Goal: Task Accomplishment & Management: Complete application form

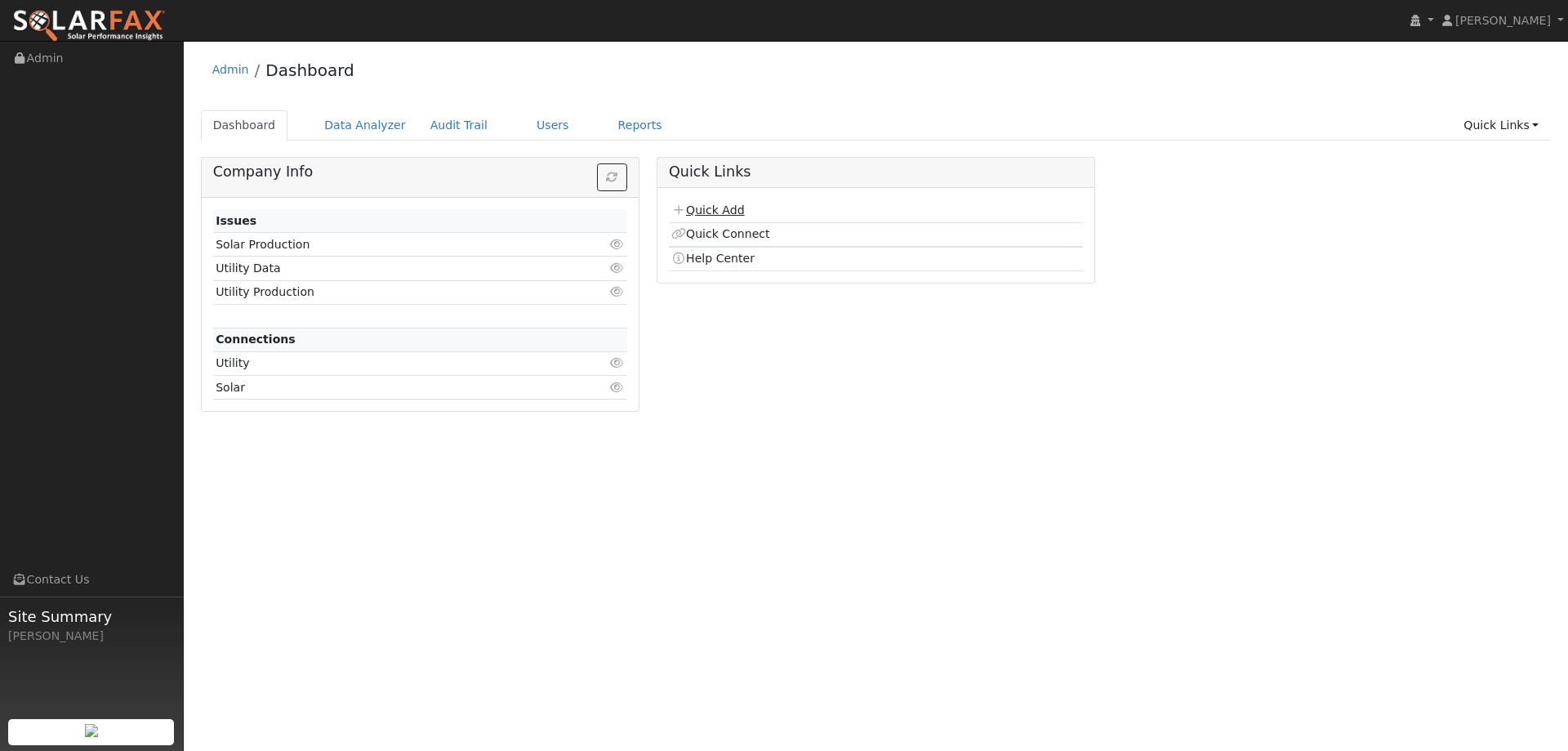
click at [739, 208] on link "Quick Add" at bounding box center [708, 210] width 73 height 13
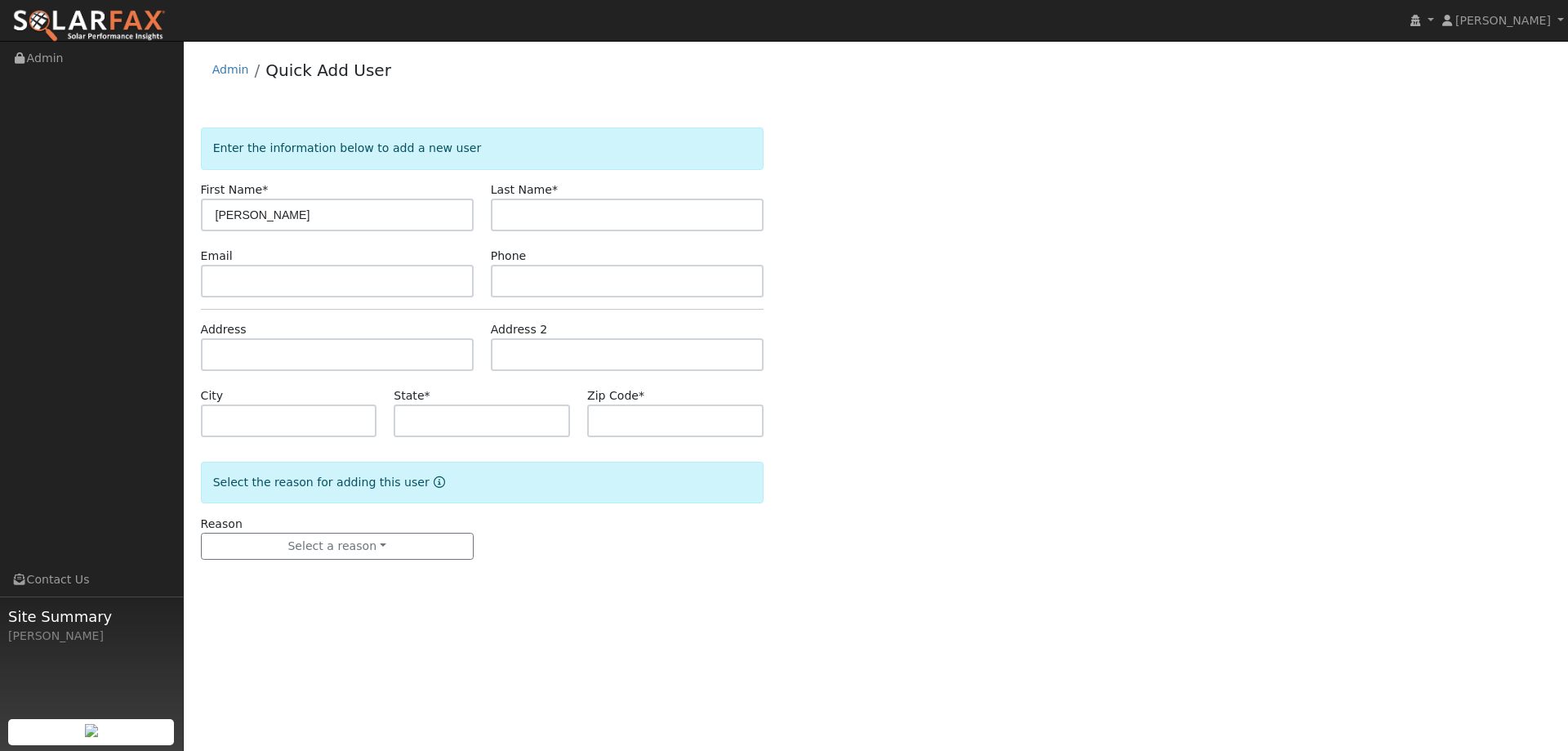
type input "[PERSON_NAME]"
type input "Riha"
paste input "apriha@gmail.com"
type input "apriha@gmail.com"
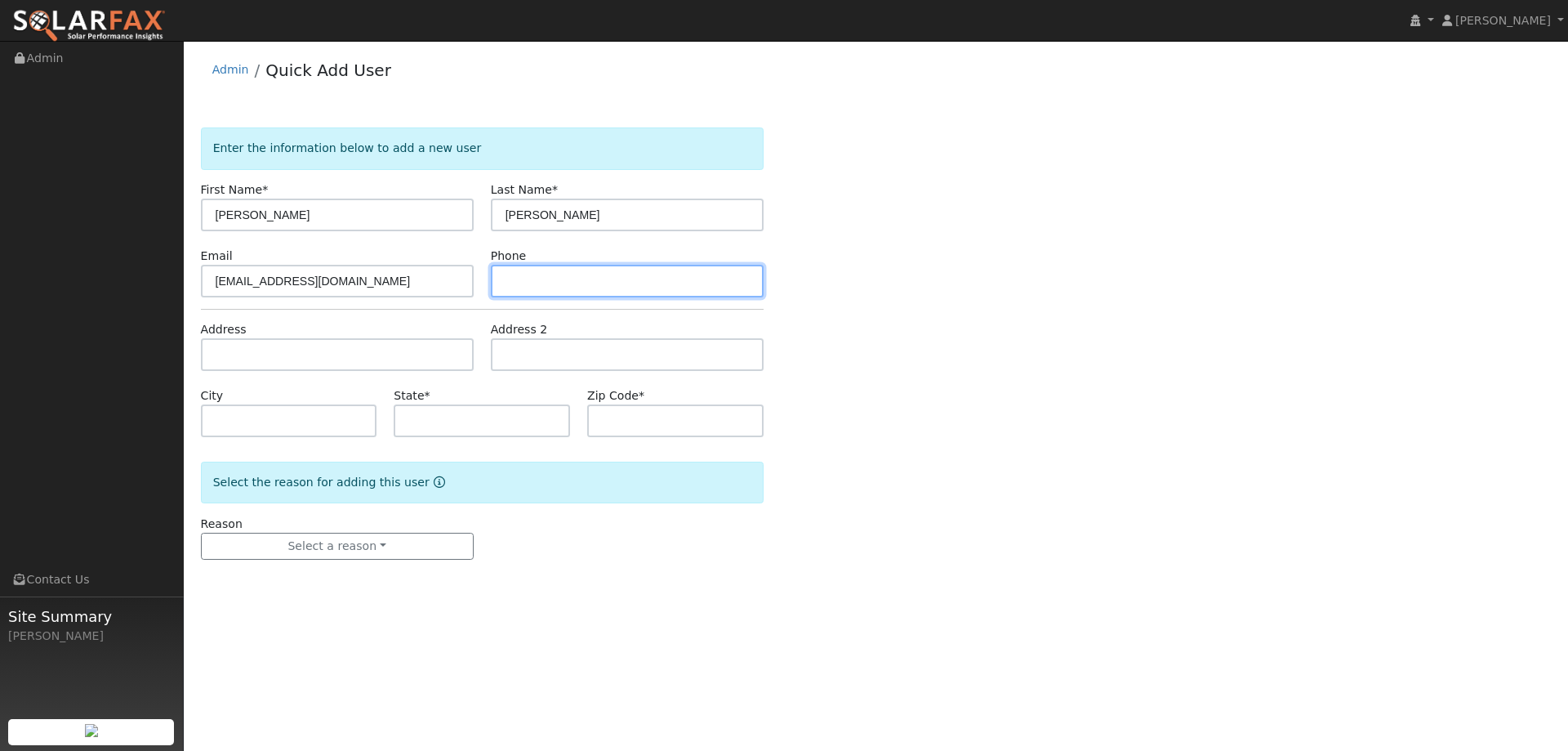
click at [536, 279] on input "text" at bounding box center [627, 281] width 273 height 33
paste input "(515) 708-4700"
type input "(515) 708-4700"
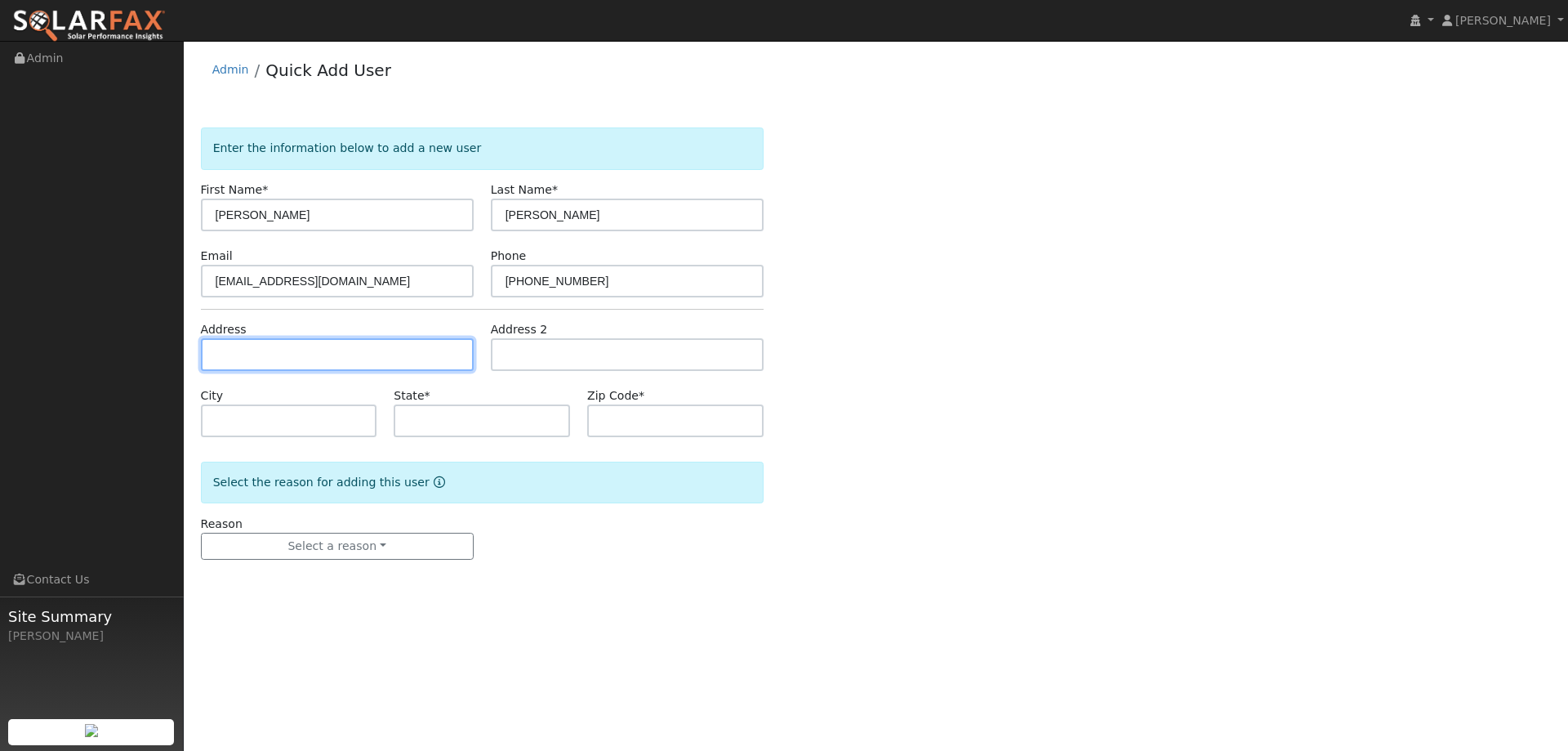
click at [401, 351] on input "text" at bounding box center [337, 354] width 273 height 33
paste input "520 Linda Falls Terrace"
type input "520 Linda Falls Terrace"
type input "Angwin"
type input "CA"
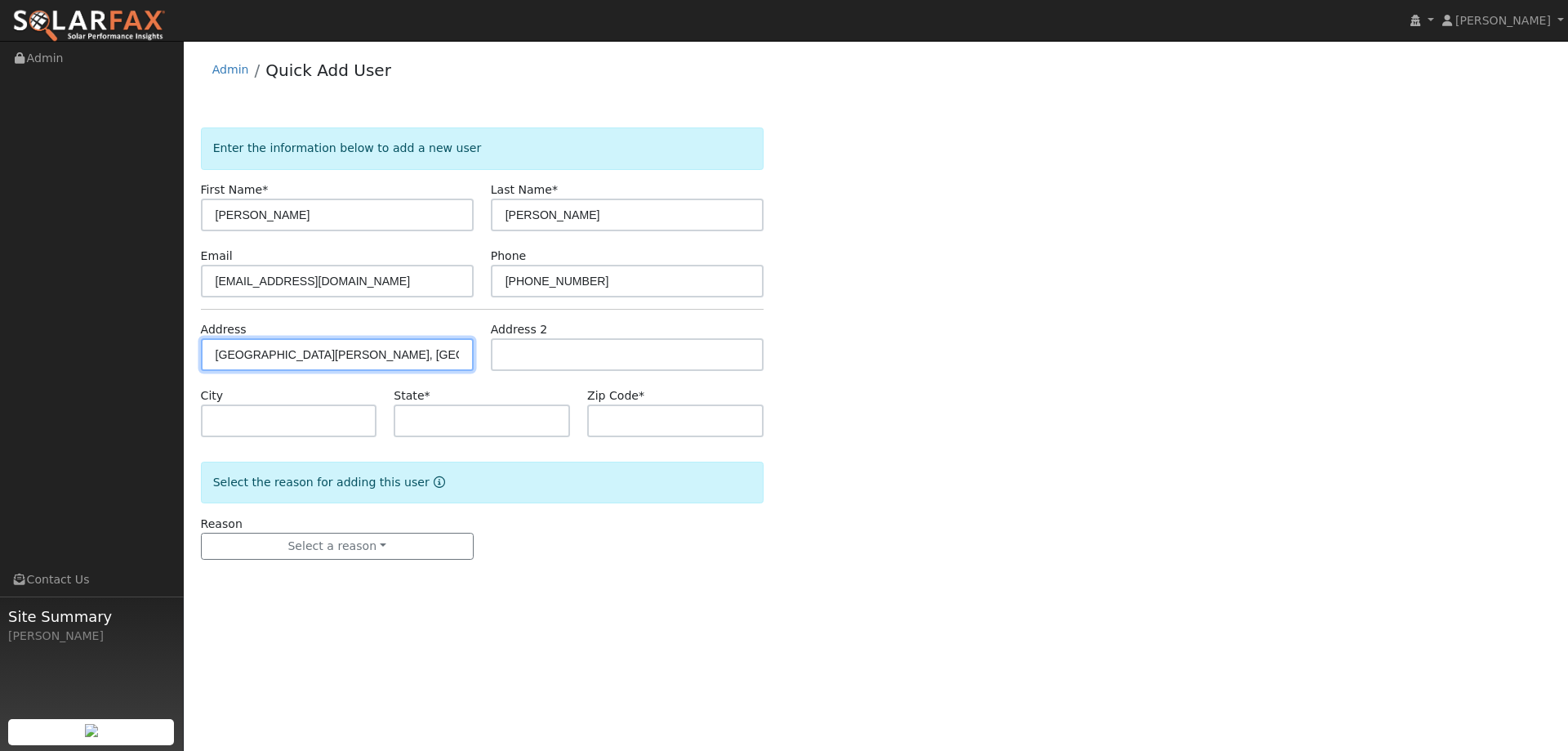
type input "94508"
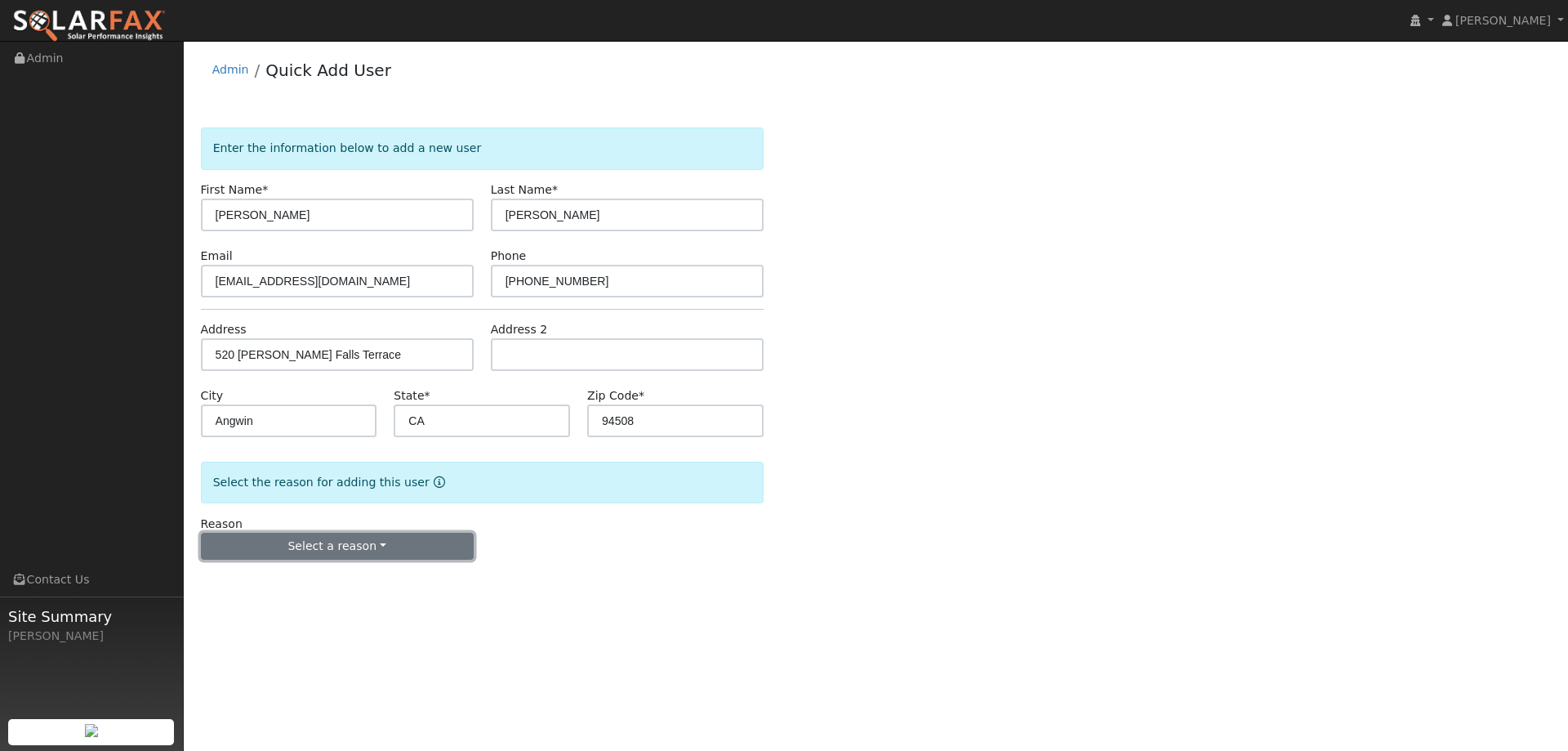
click at [318, 554] on button "Select a reason" at bounding box center [337, 546] width 273 height 28
click at [279, 574] on link "New lead" at bounding box center [292, 580] width 181 height 23
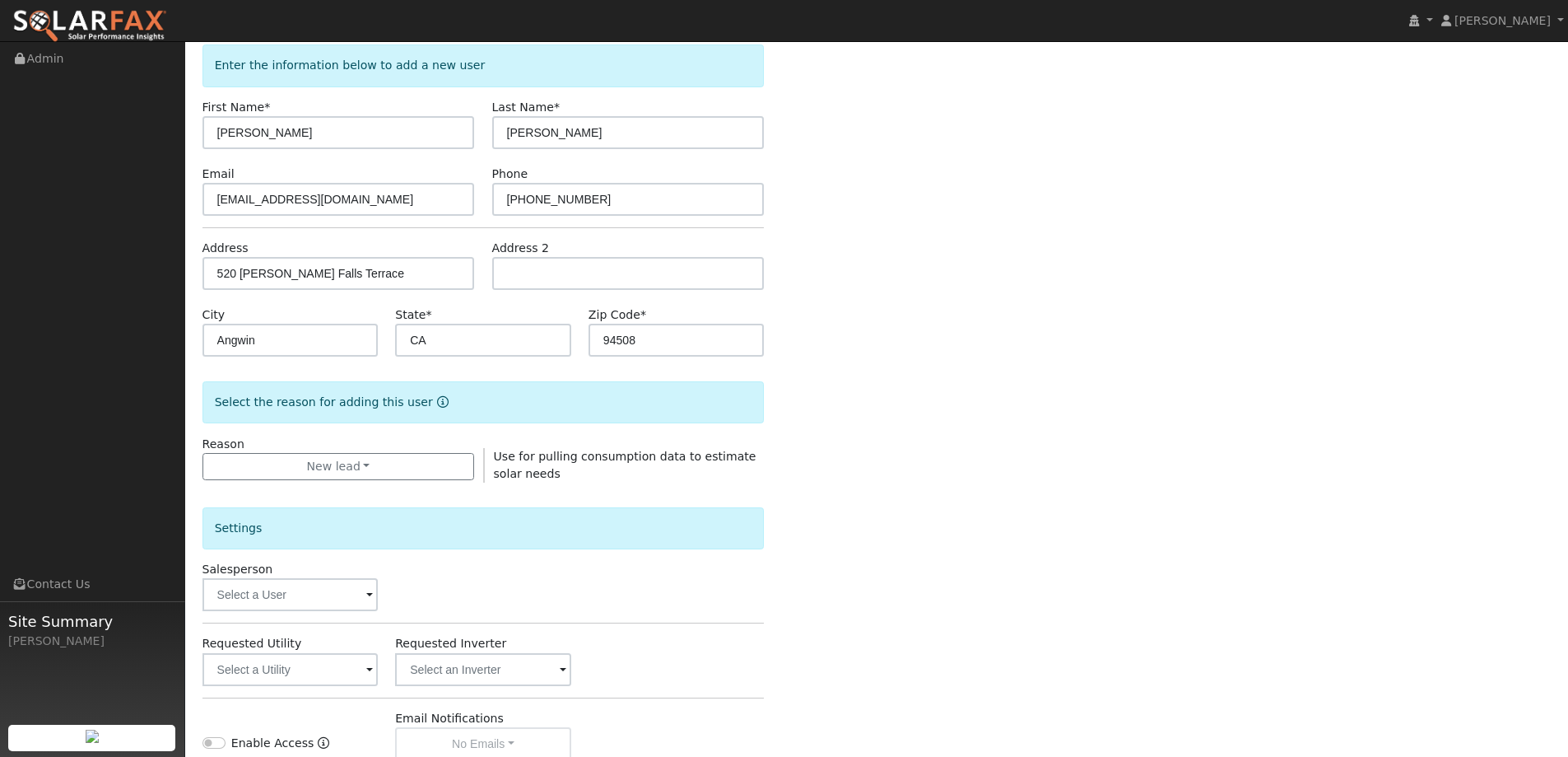
scroll to position [165, 0]
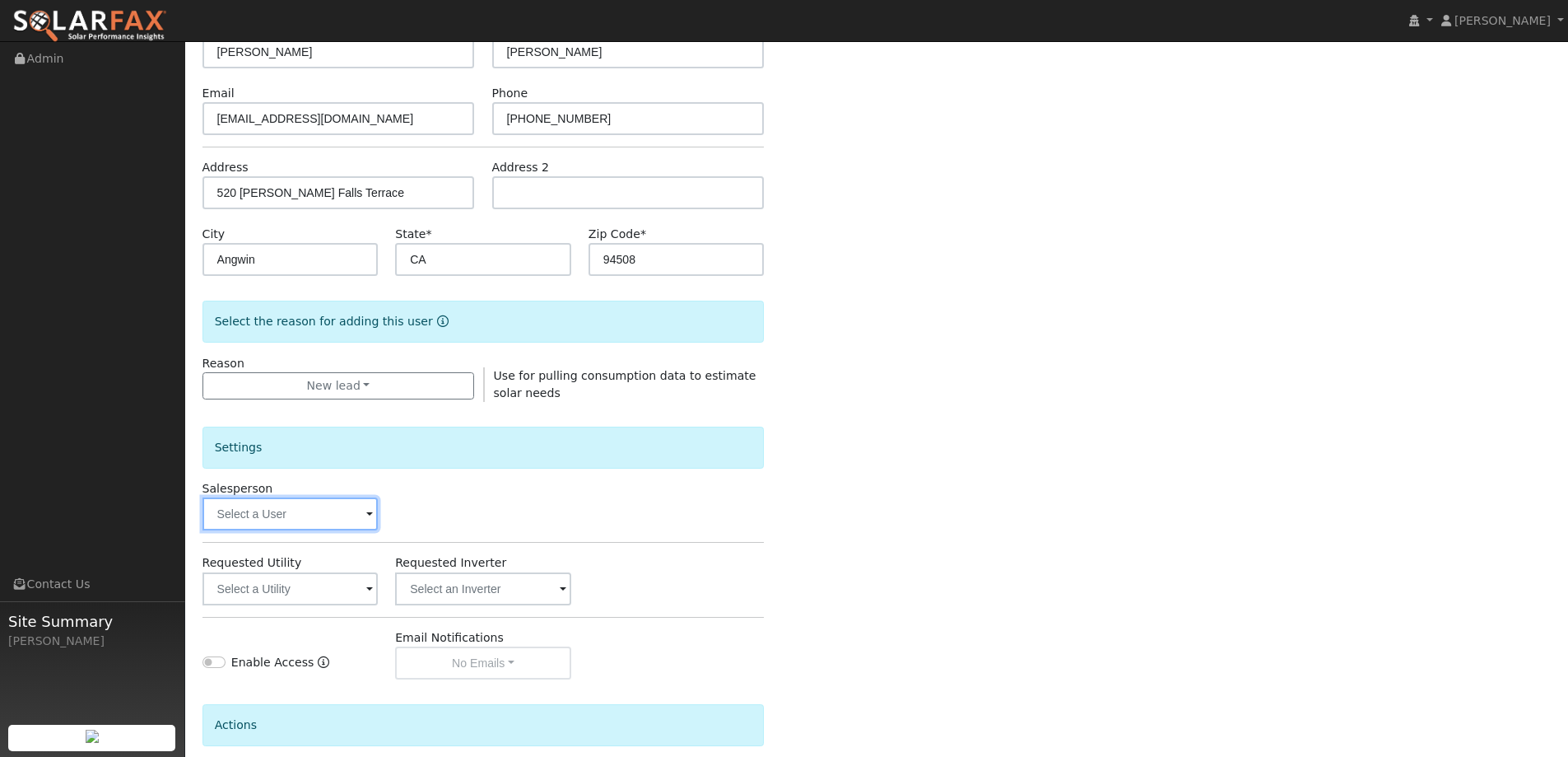
click at [349, 517] on input "text" at bounding box center [290, 514] width 176 height 33
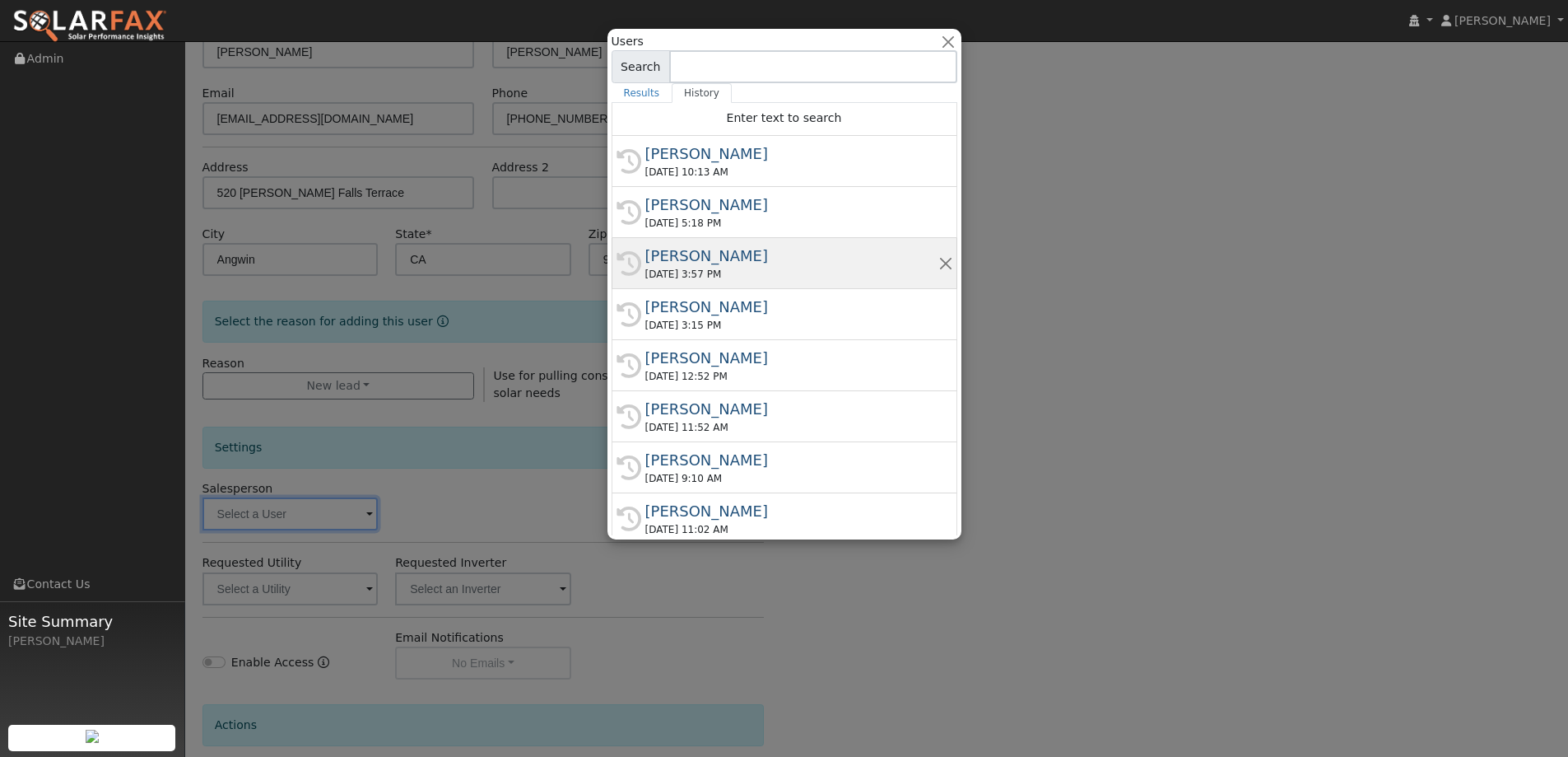
click at [752, 255] on div "Paul Barber" at bounding box center [792, 256] width 293 height 22
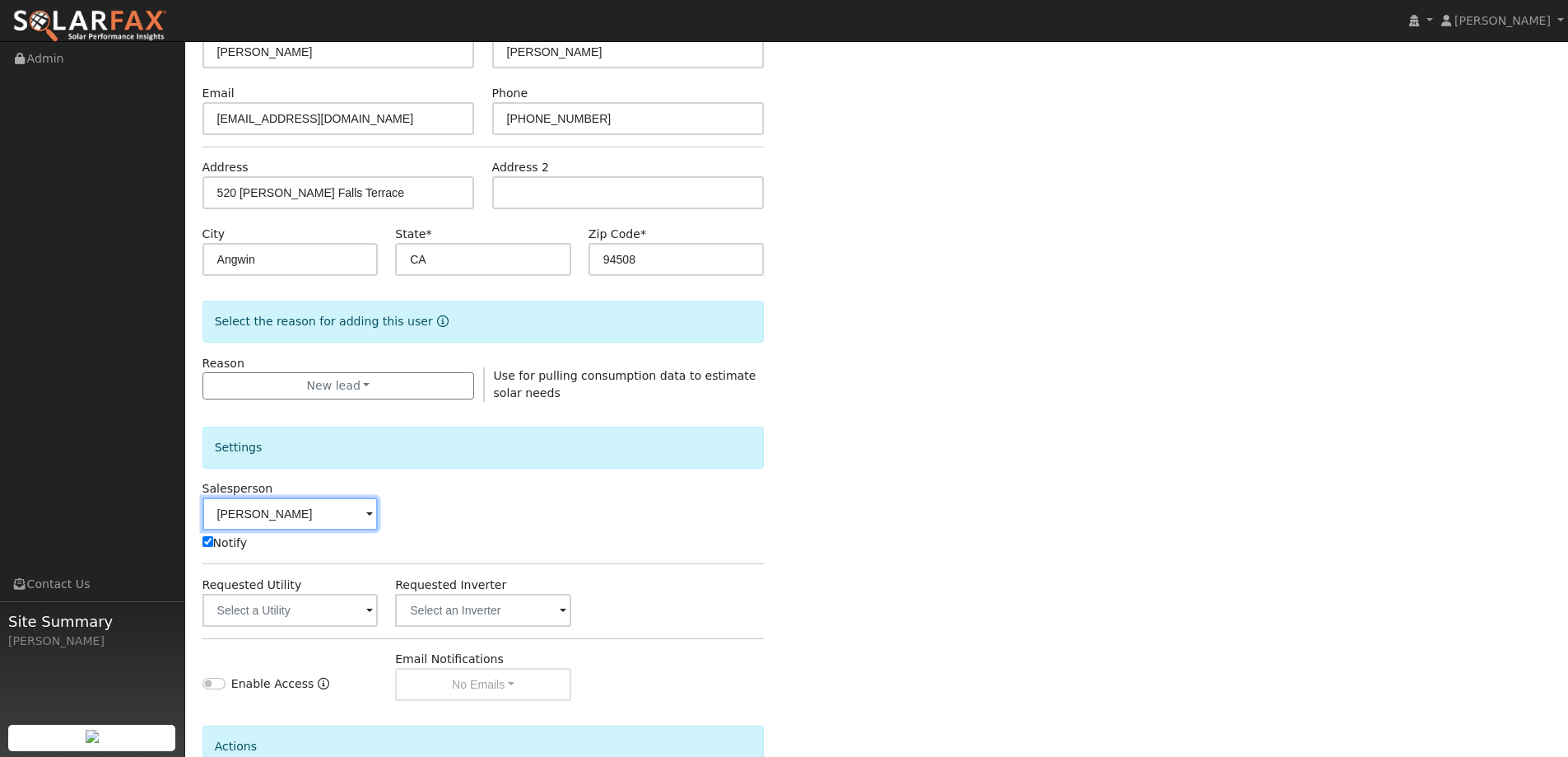
click at [306, 505] on input "Paul Barber" at bounding box center [290, 514] width 176 height 33
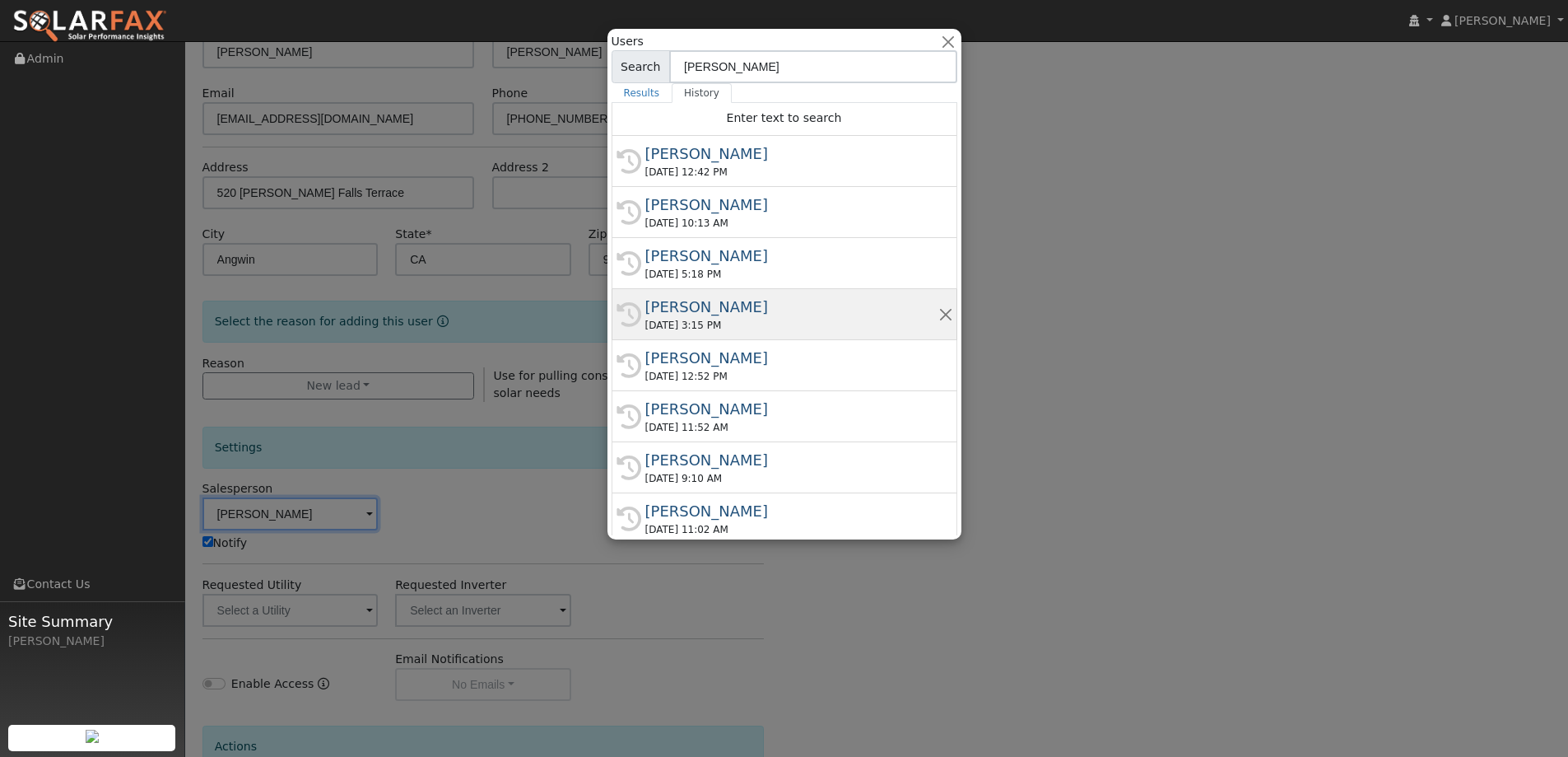
click at [682, 317] on div "Jon Landsman" at bounding box center [792, 306] width 293 height 22
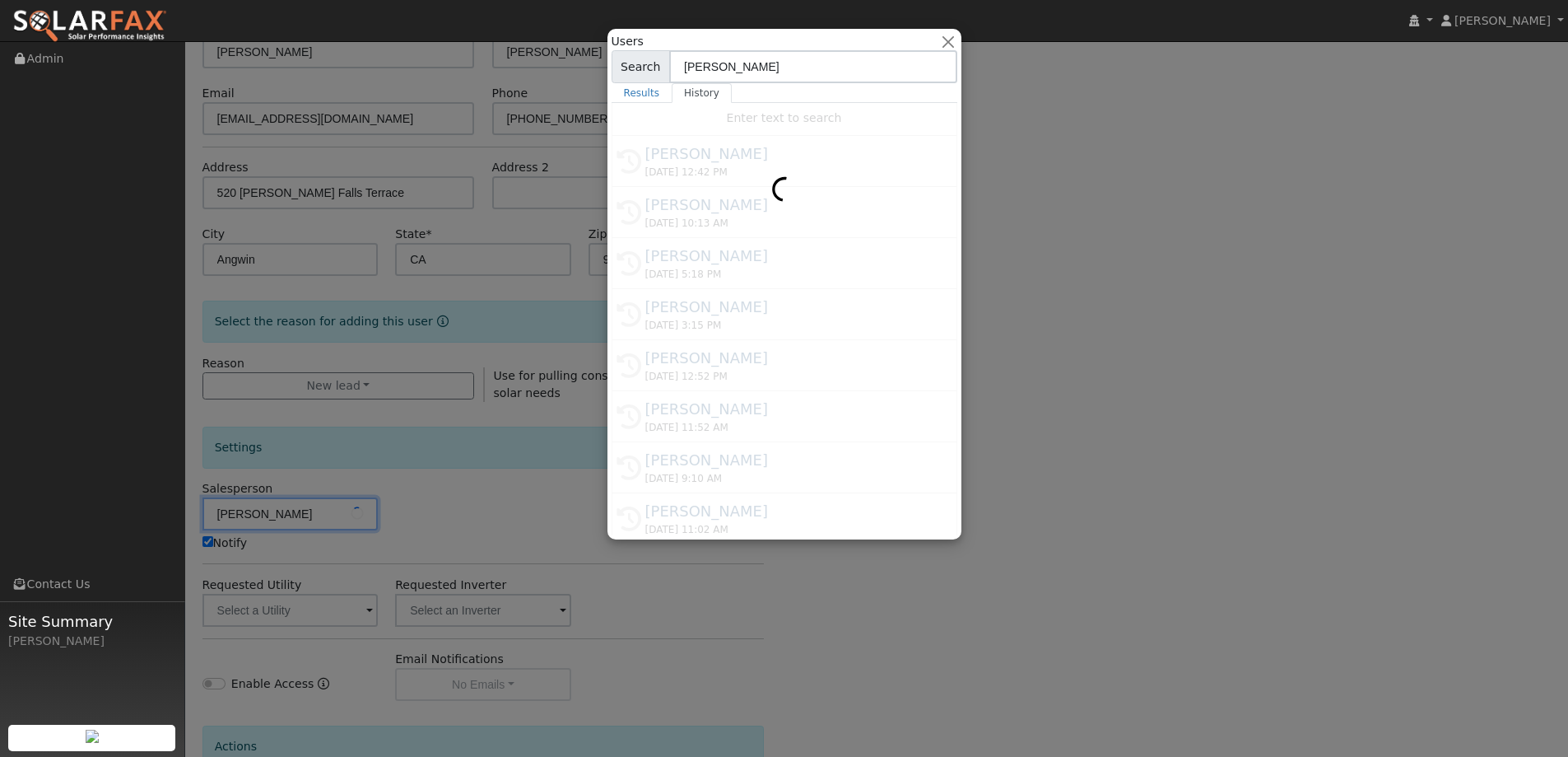
type input "Jon Landsman"
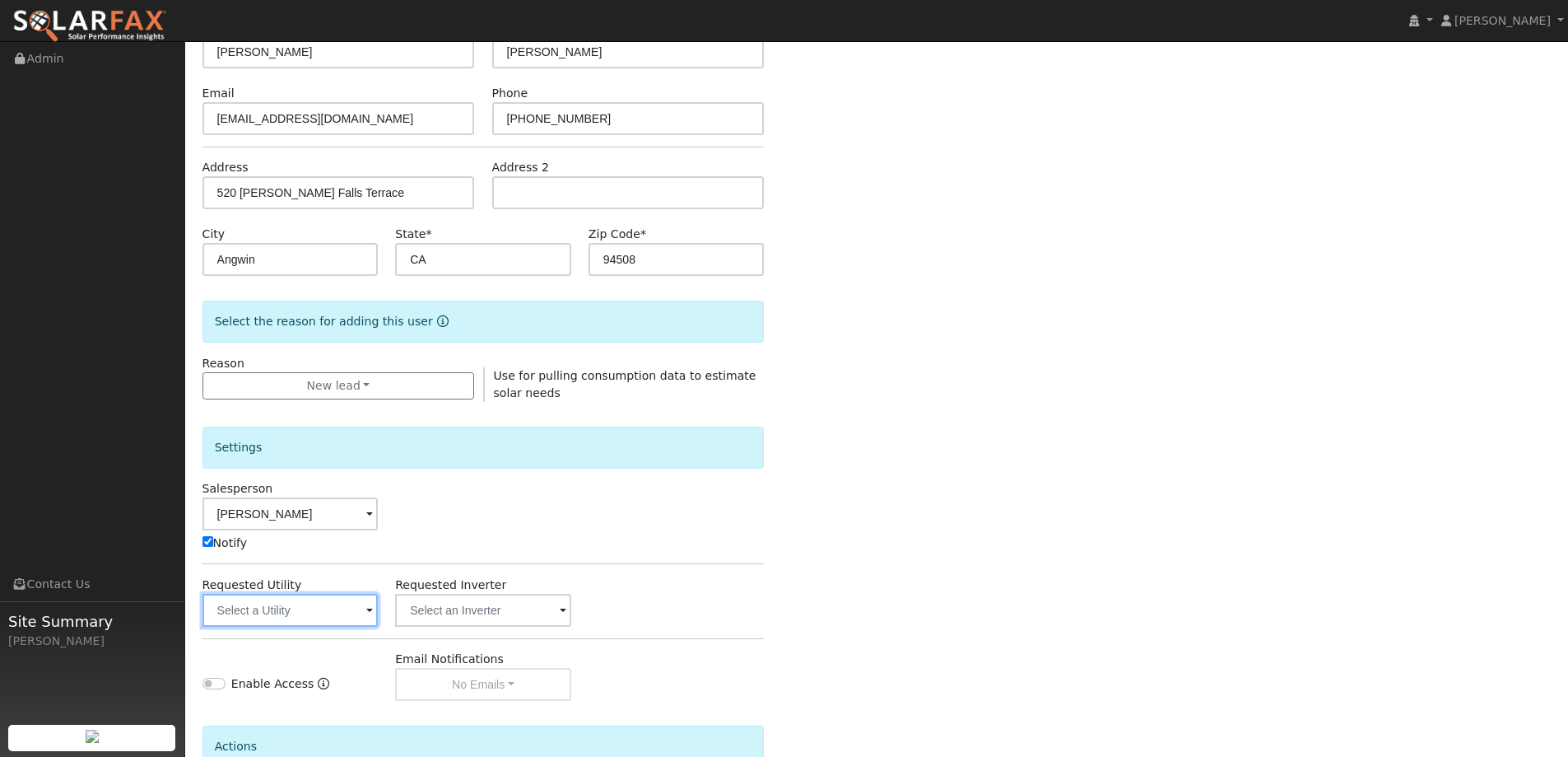
click at [341, 593] on input "text" at bounding box center [290, 610] width 176 height 33
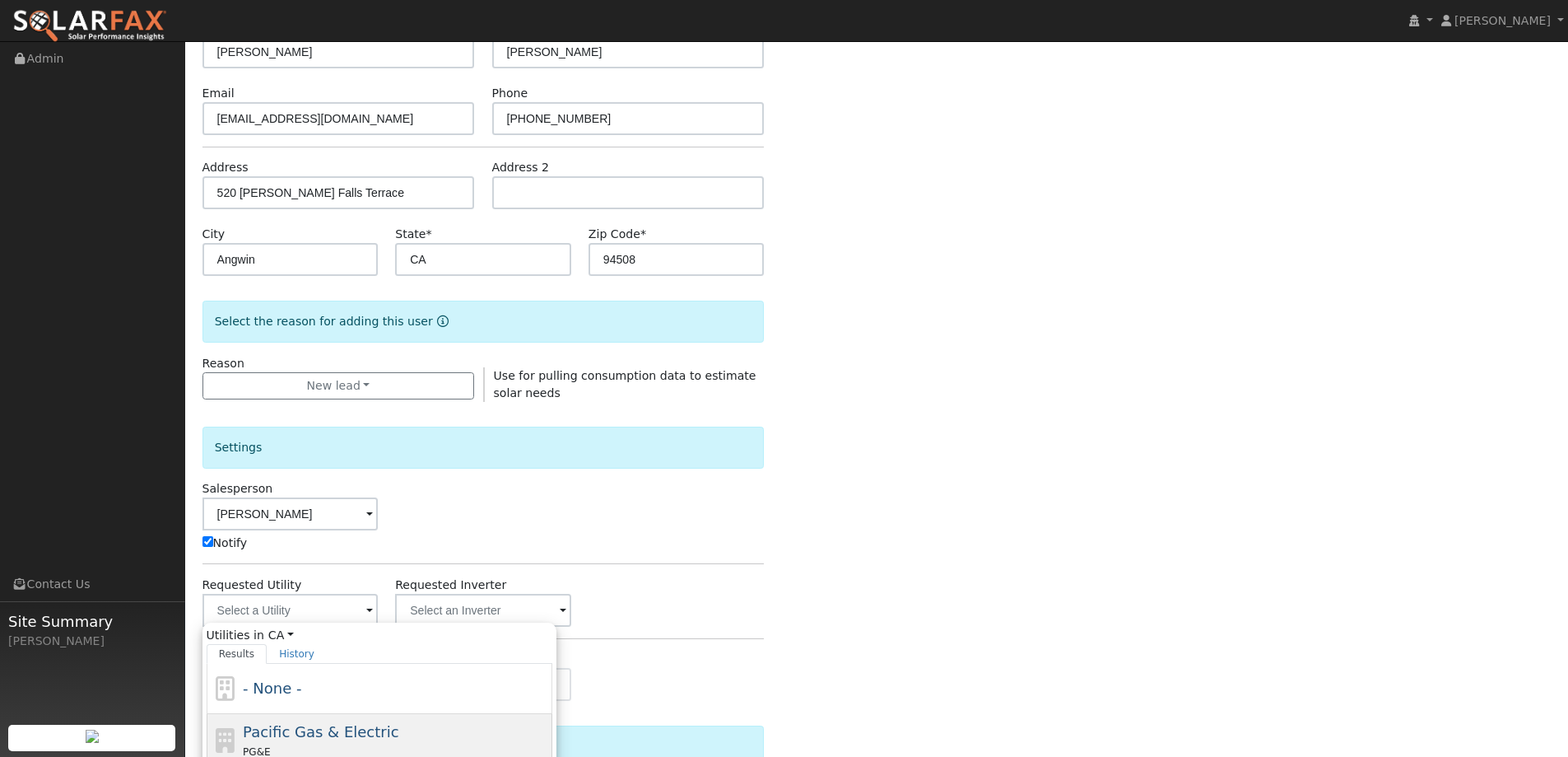
click at [327, 730] on span "Pacific Gas & Electric" at bounding box center [320, 732] width 156 height 17
type input "Pacific Gas & Electric"
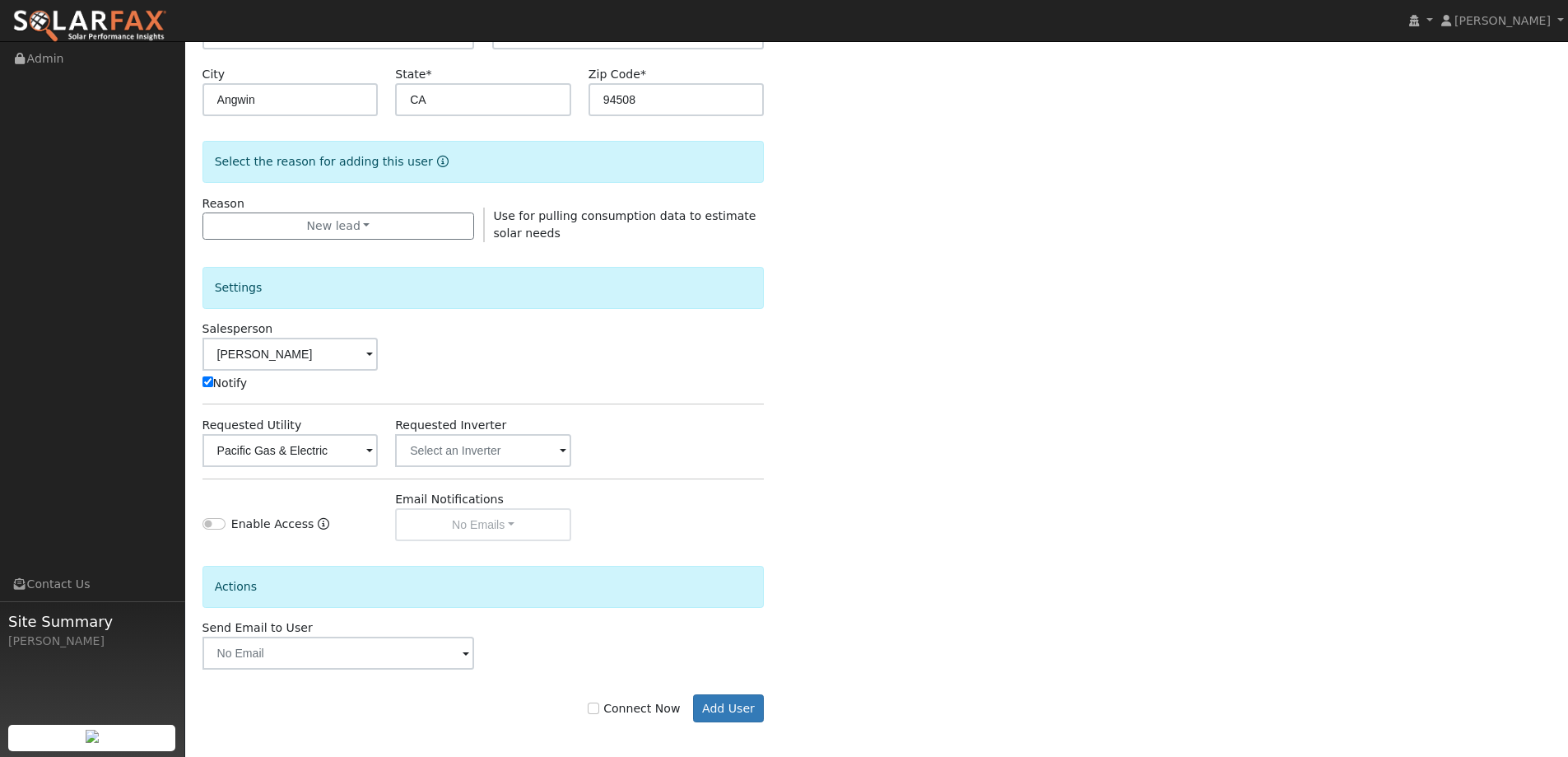
scroll to position [331, 0]
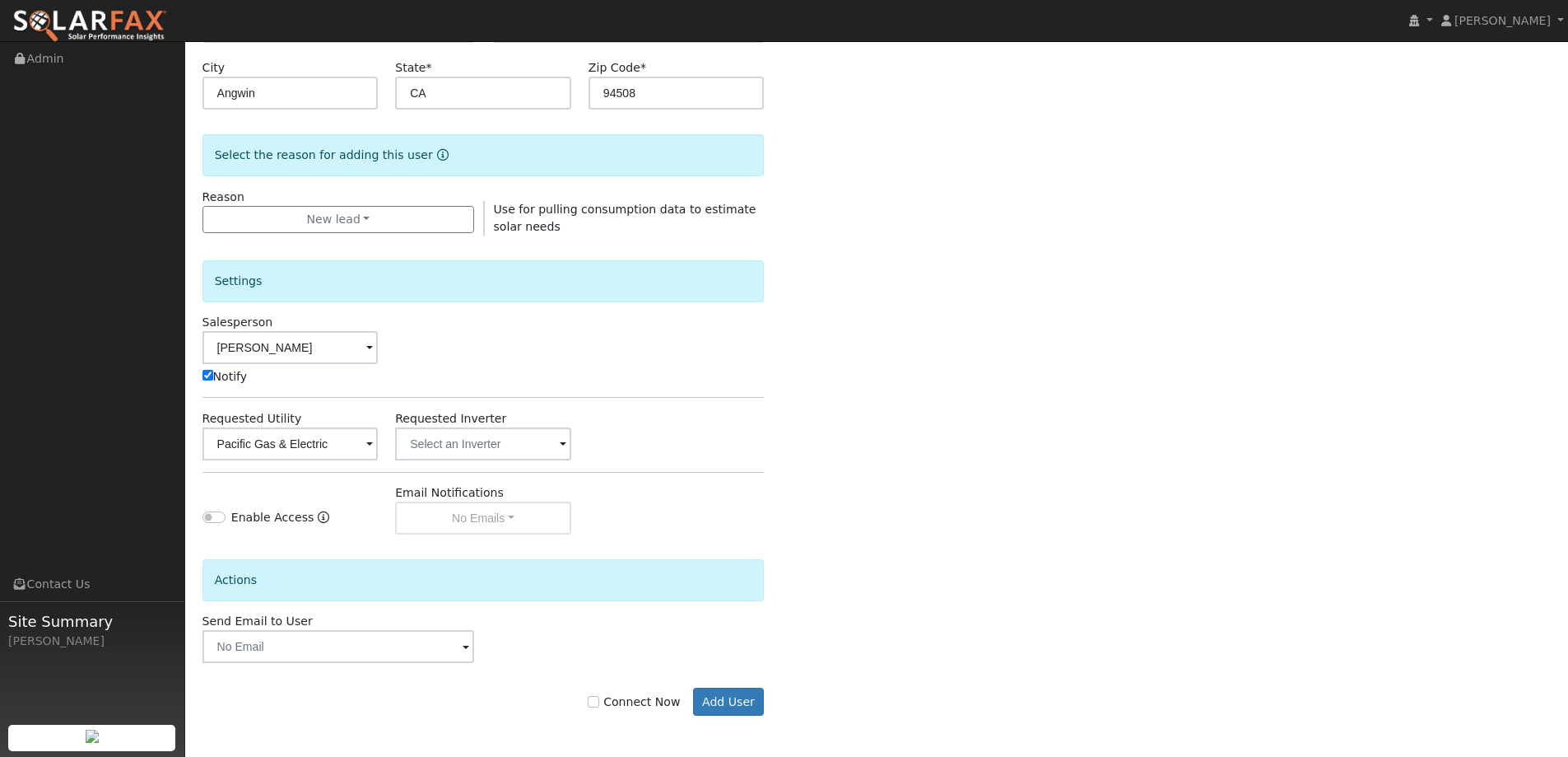
click at [612, 708] on label "Connect Now" at bounding box center [633, 702] width 92 height 17
click at [599, 708] on input "Connect Now" at bounding box center [593, 702] width 12 height 12
checkbox input "true"
click at [739, 696] on button "Add User" at bounding box center [729, 701] width 72 height 28
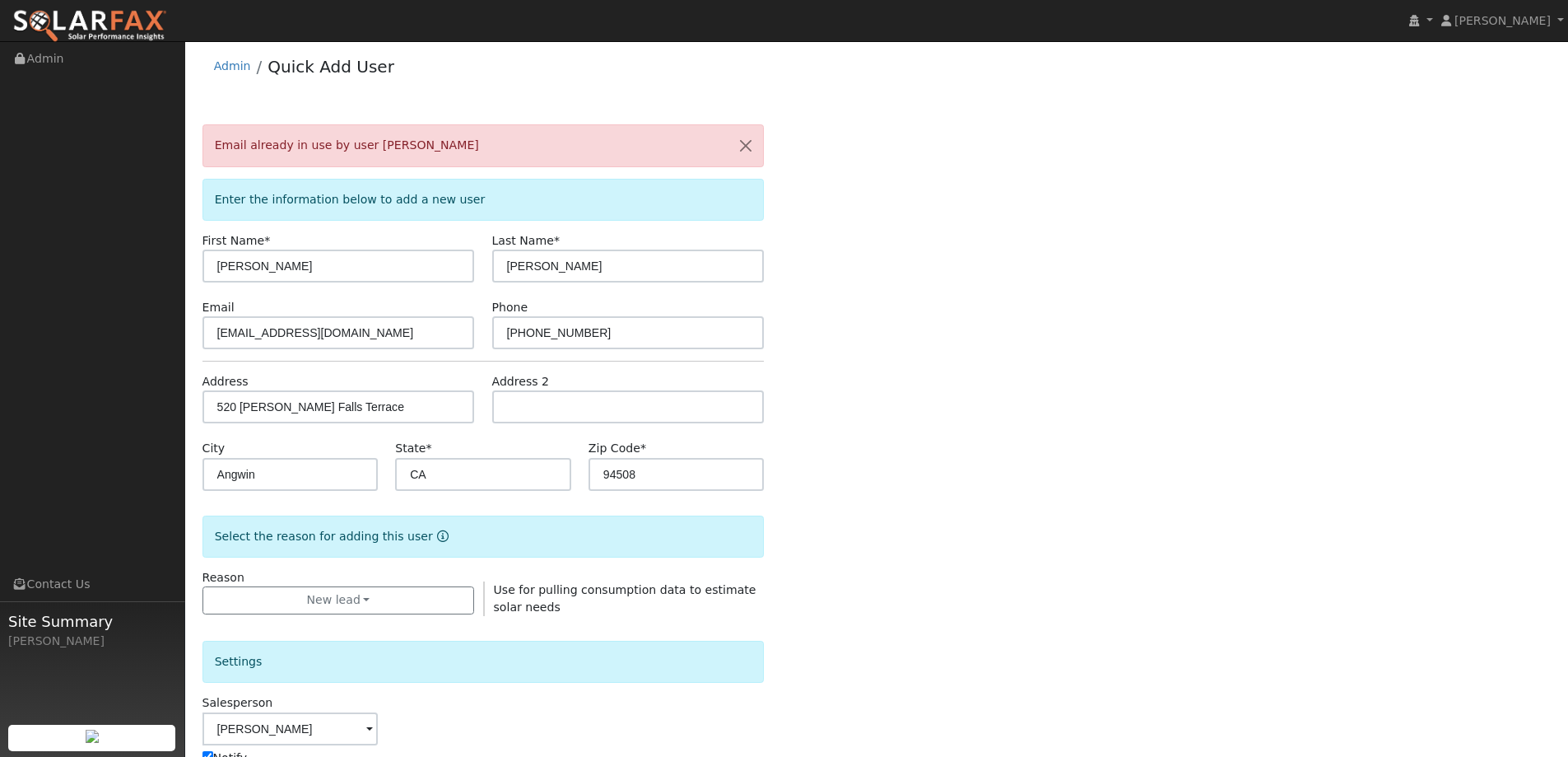
scroll to position [0, 0]
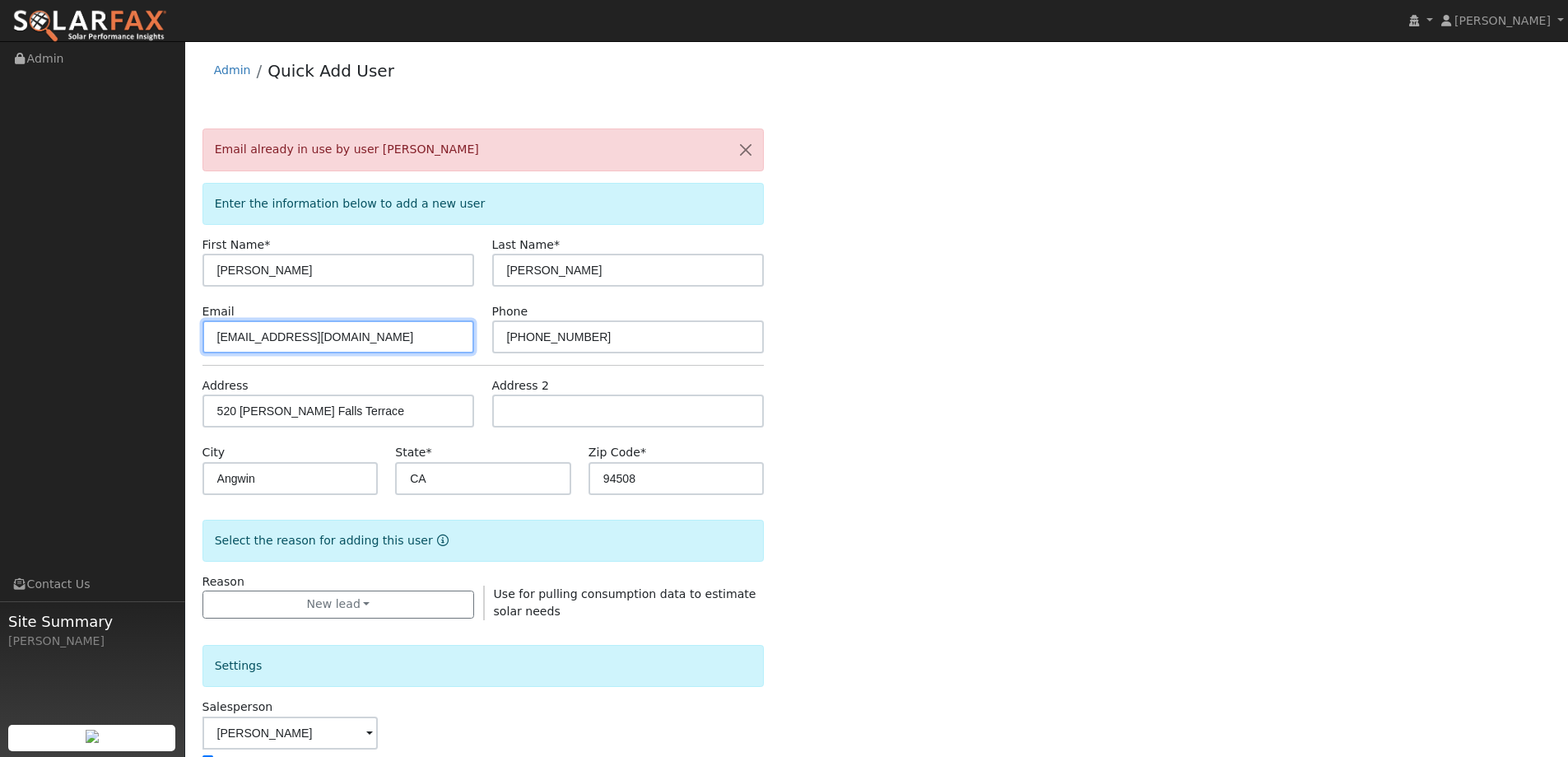
drag, startPoint x: 343, startPoint y: 339, endPoint x: 175, endPoint y: 334, distance: 168.1
click at [175, 334] on div "installed Arianna Tillman Arianna Tillman Profile My Company Help Center Terms …" at bounding box center [784, 591] width 1568 height 1100
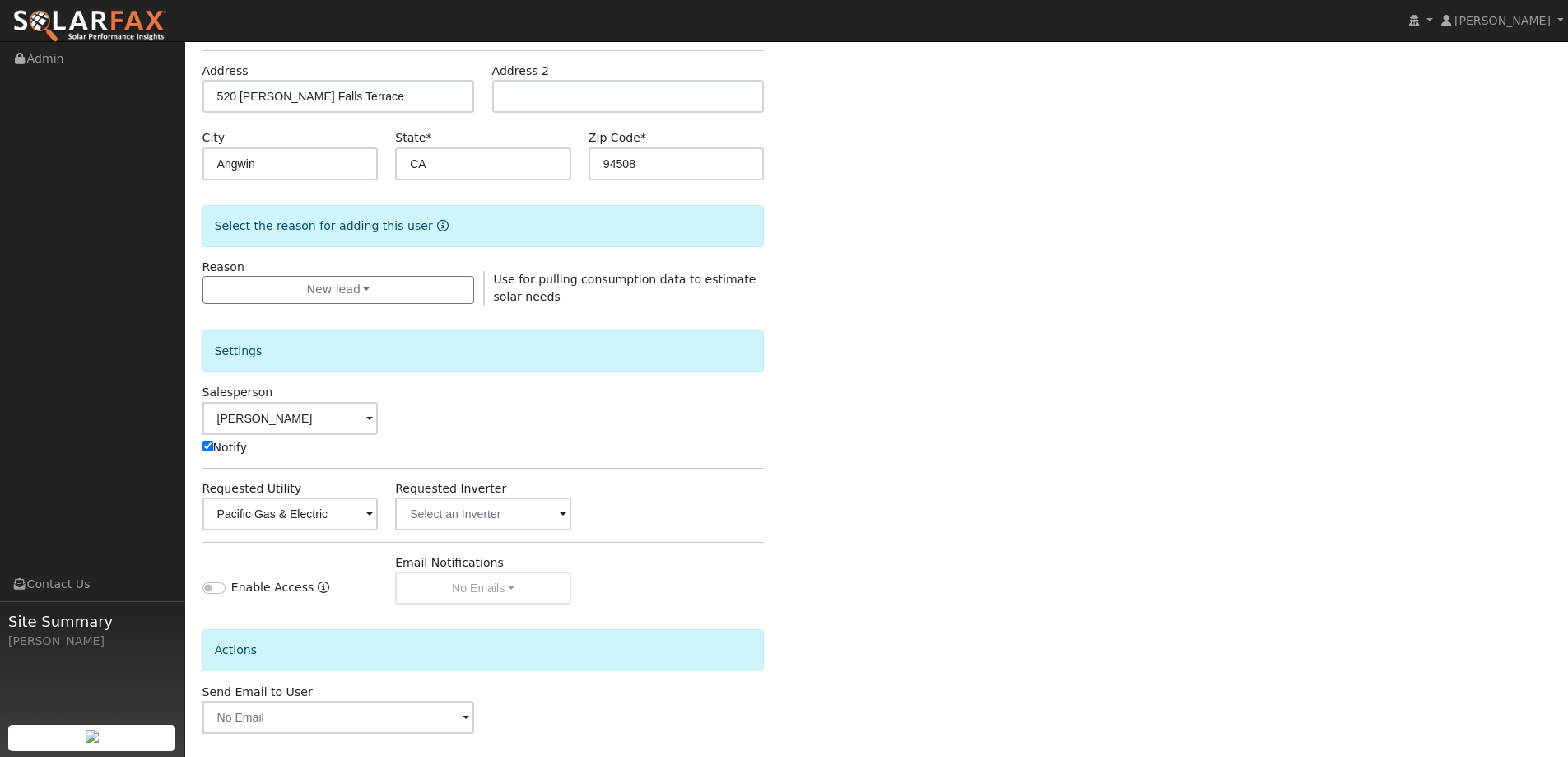
scroll to position [384, 0]
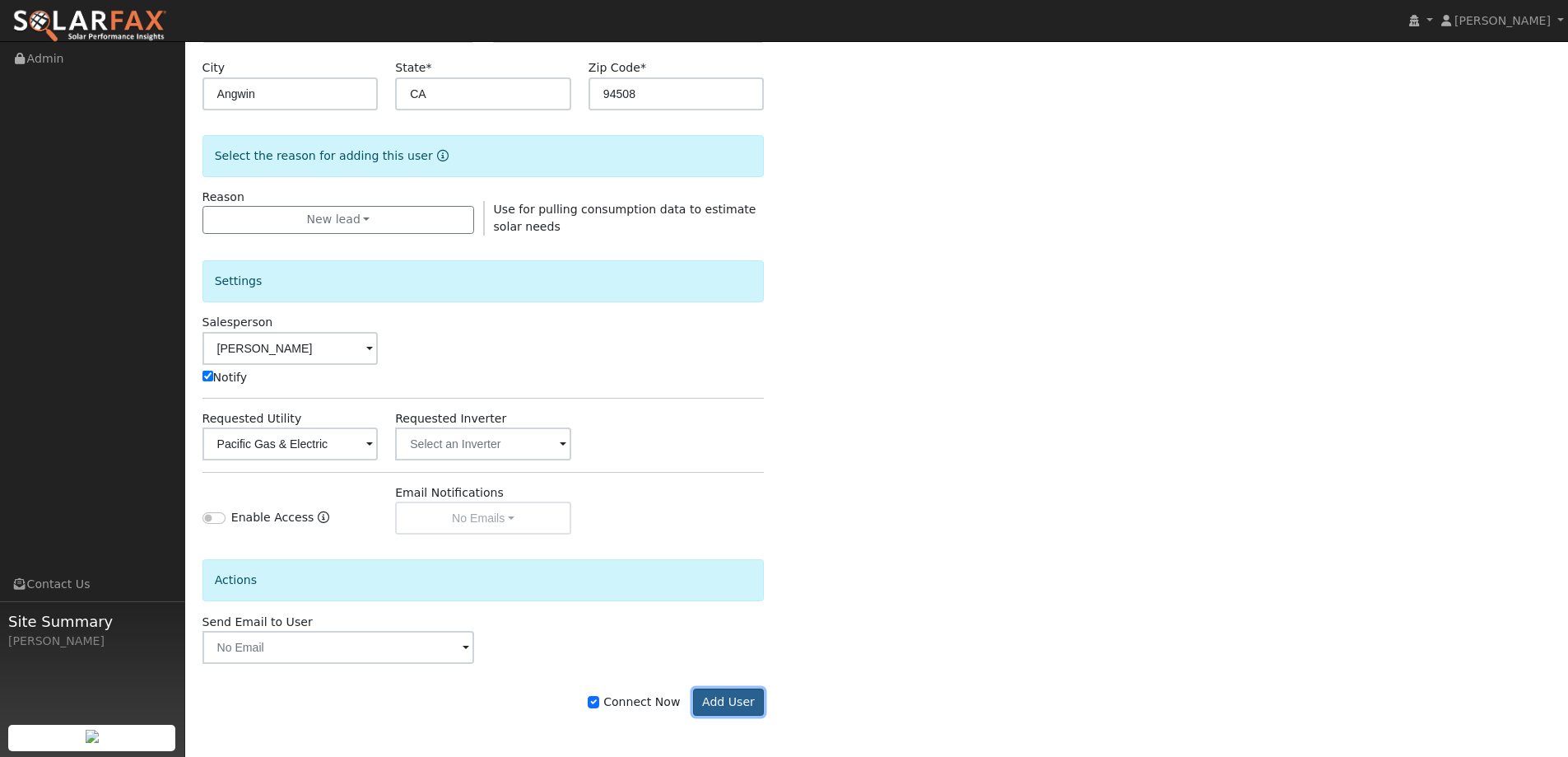
click at [739, 701] on button "Add User" at bounding box center [729, 702] width 72 height 28
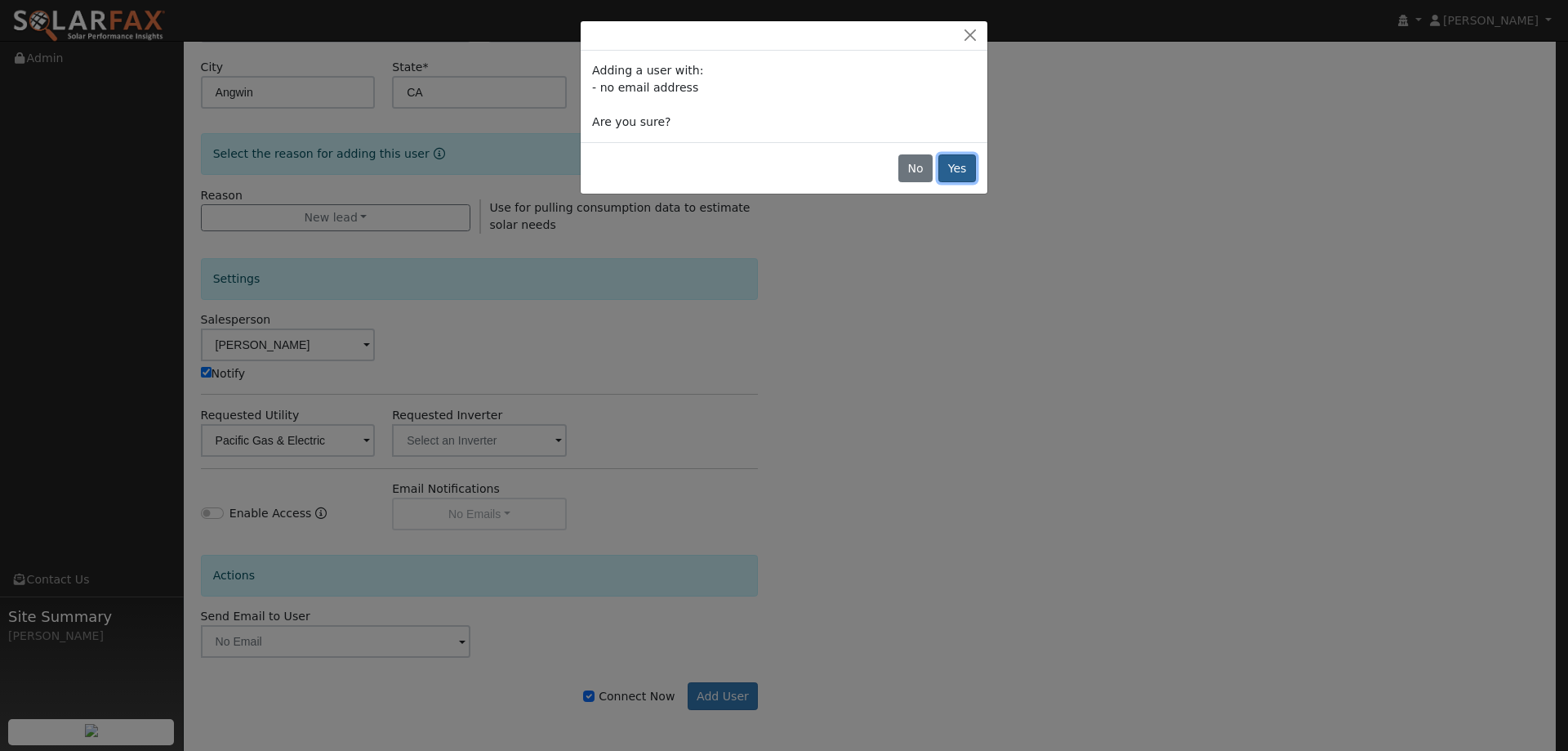
click at [958, 170] on button "Yes" at bounding box center [956, 168] width 37 height 28
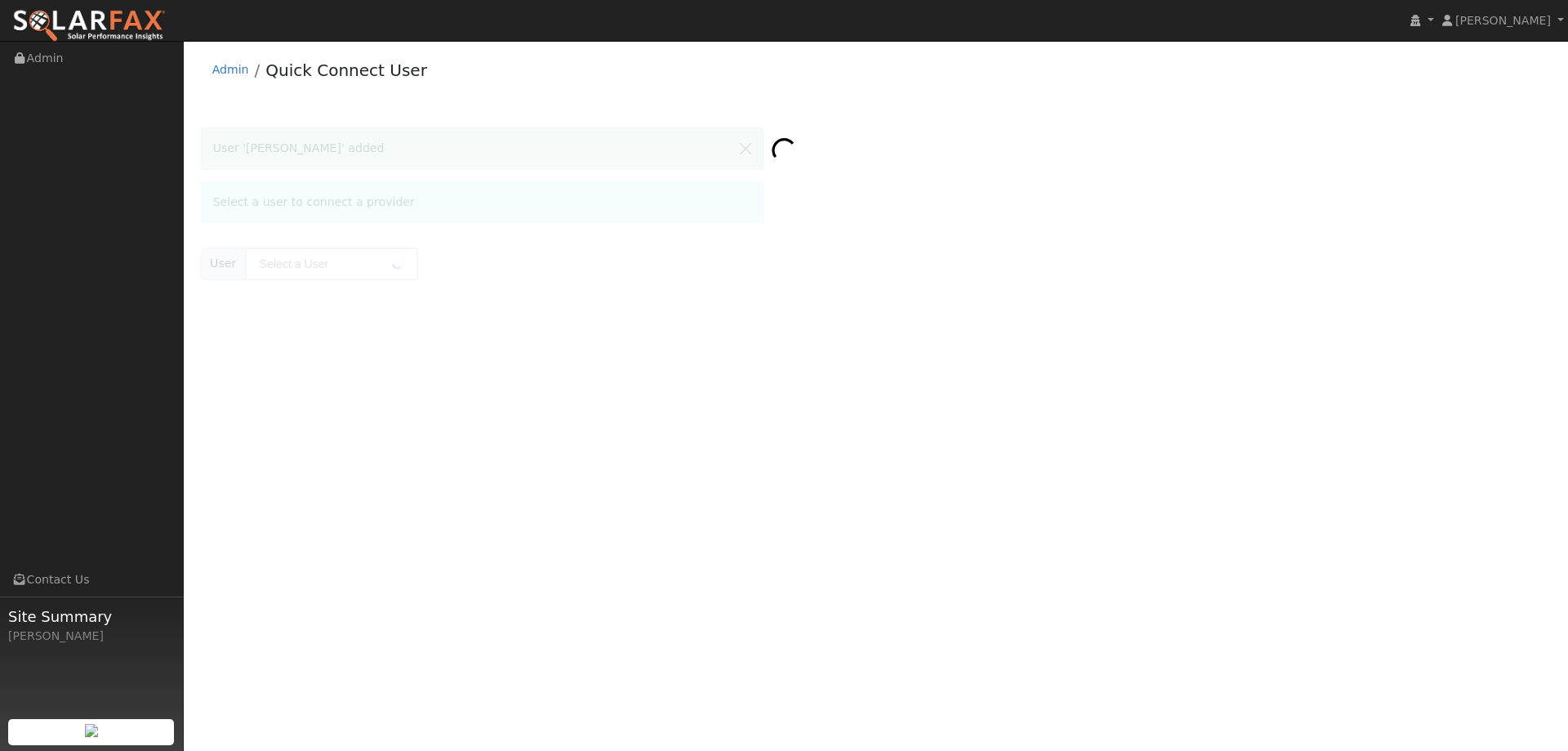
type input "[PERSON_NAME]"
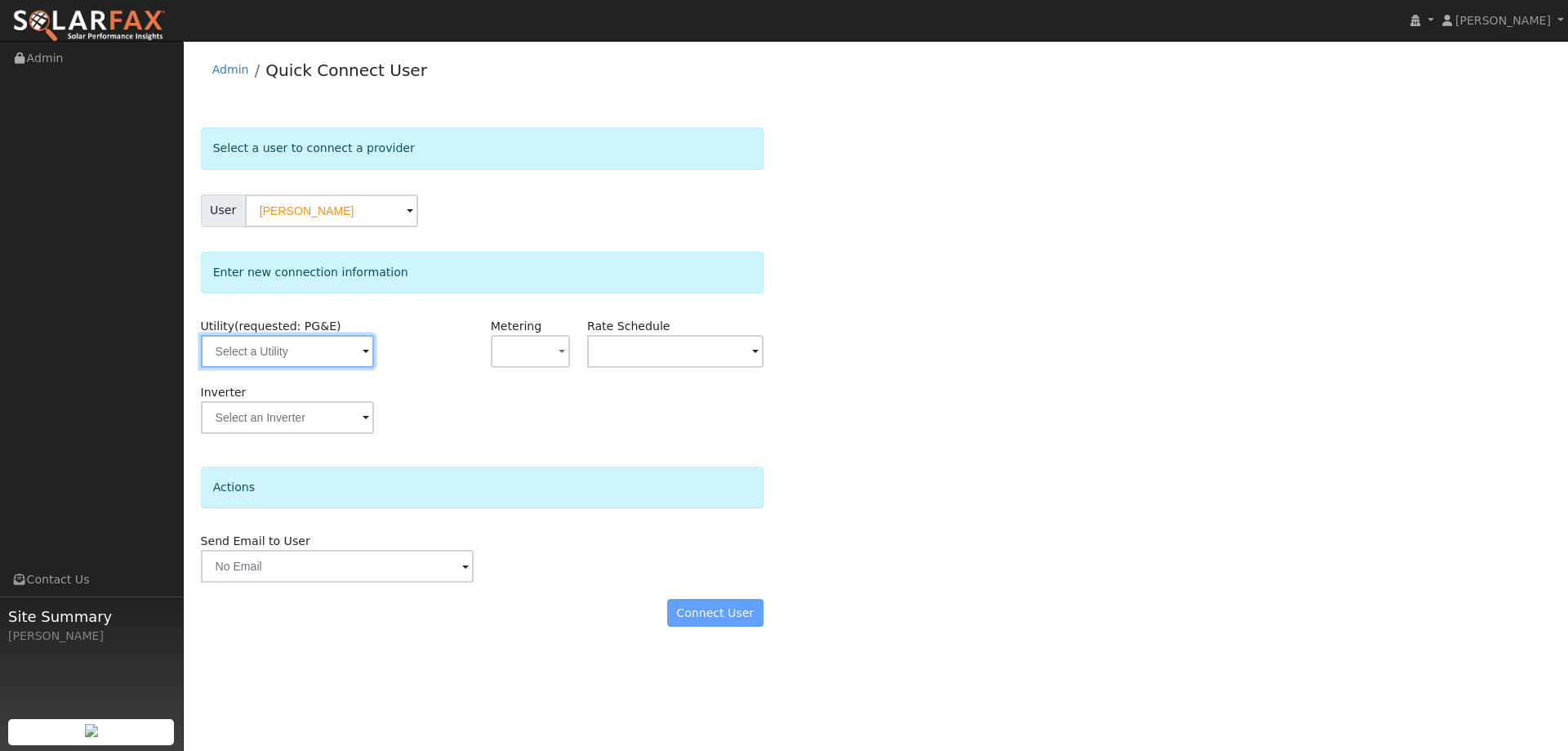
click at [355, 346] on input "text" at bounding box center [287, 351] width 173 height 33
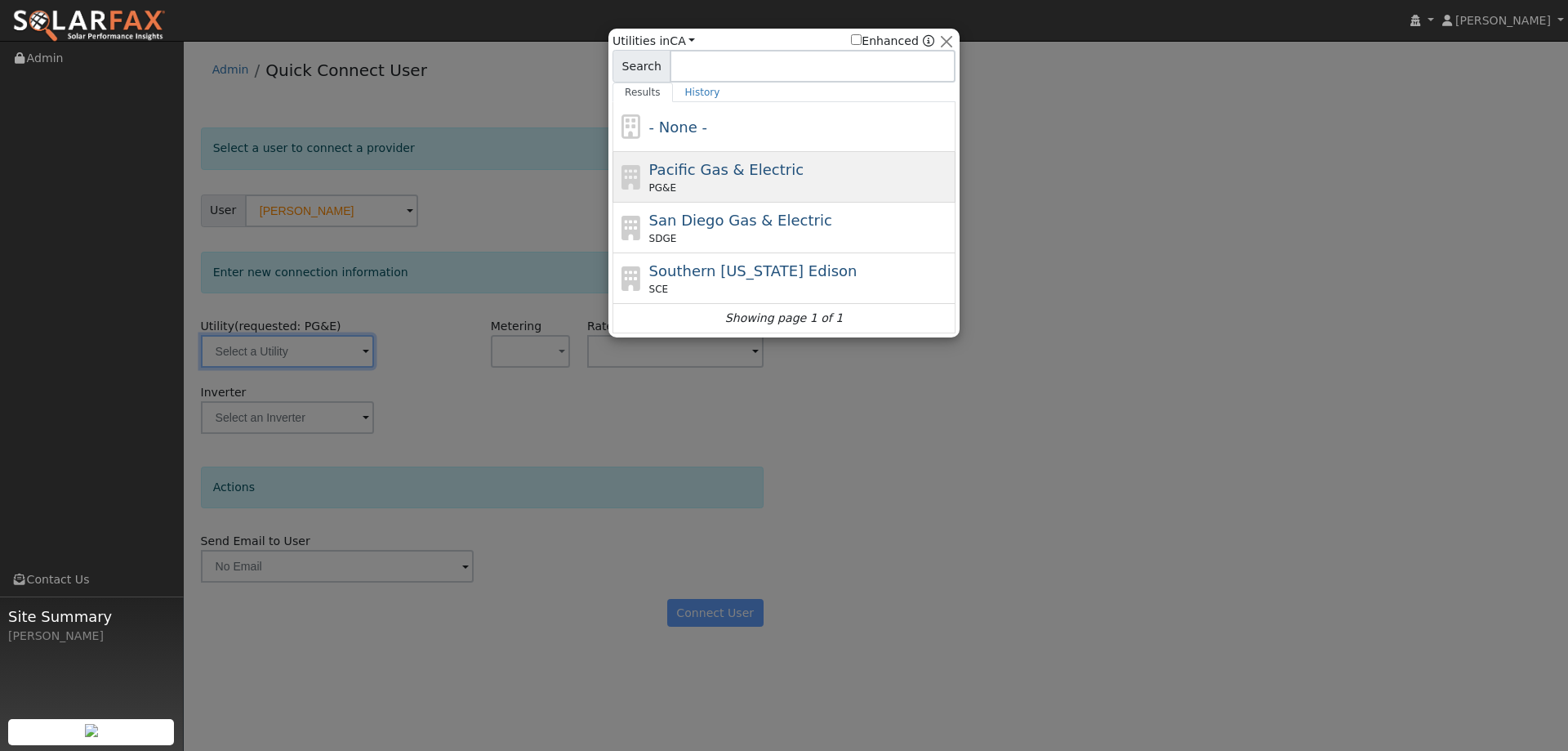
click at [685, 193] on div "PG&E" at bounding box center [801, 187] width 303 height 14
type input "PG&E"
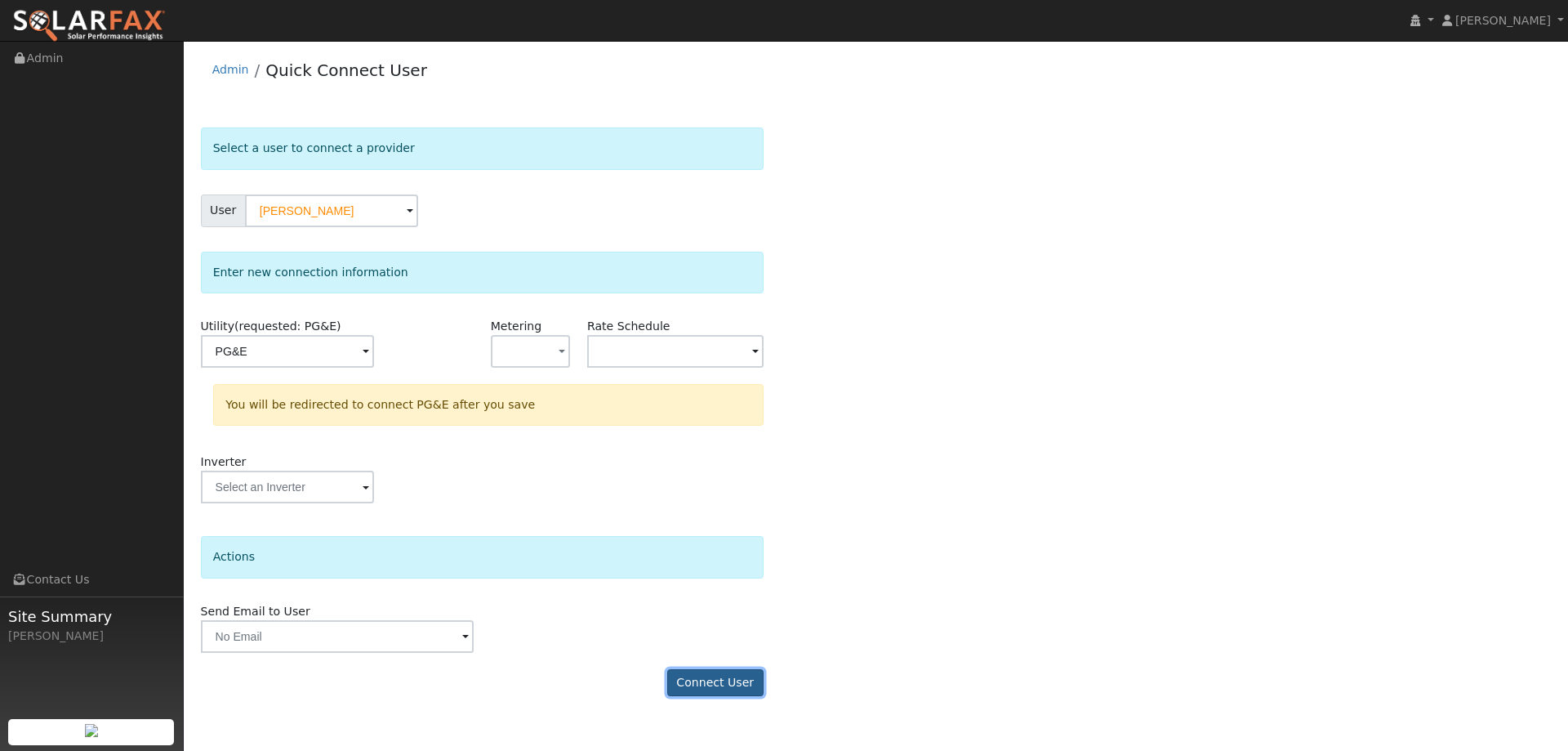
click at [721, 687] on button "Connect User" at bounding box center [715, 683] width 96 height 28
